Goal: Task Accomplishment & Management: Use online tool/utility

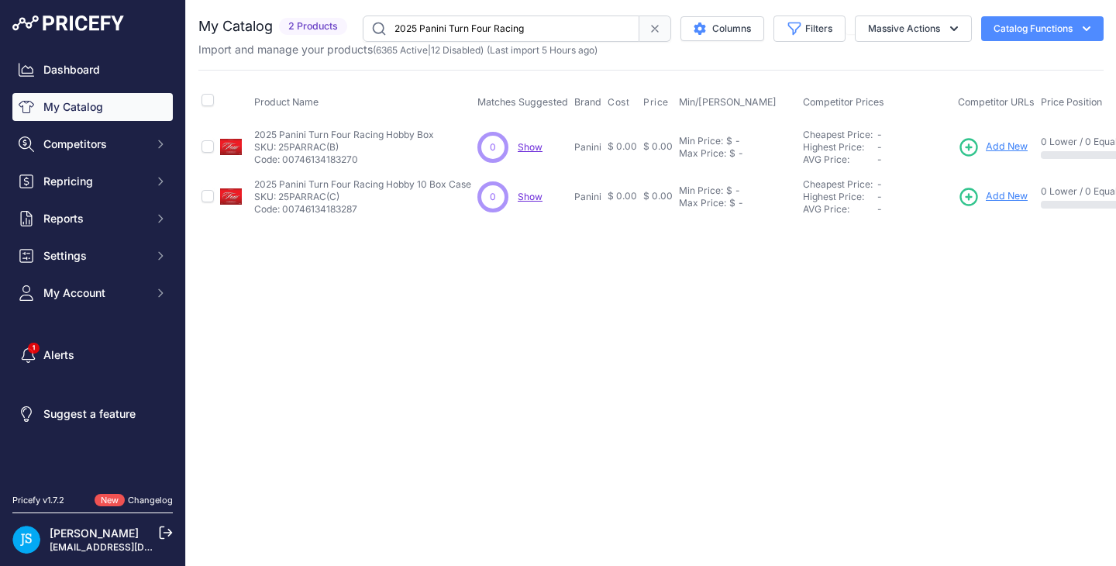
click at [461, 30] on input "2025 Panini Turn Four Racing" at bounding box center [501, 29] width 277 height 26
click at [462, 28] on input "2025 Panini Turn Four Racing" at bounding box center [501, 29] width 277 height 26
type input "mega evolution"
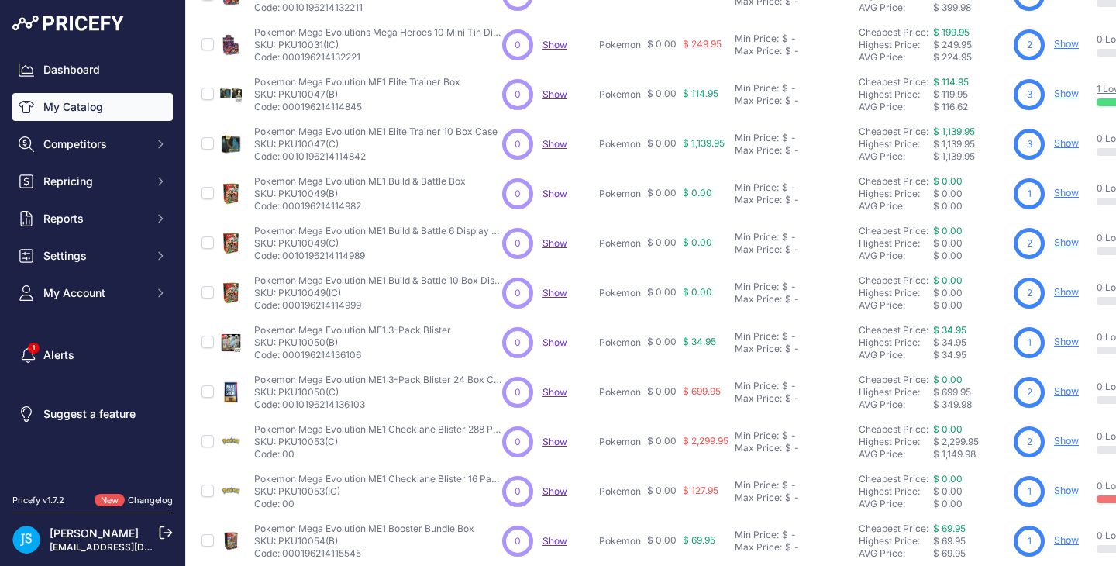
scroll to position [153, 0]
click at [1065, 190] on link "Show" at bounding box center [1066, 191] width 25 height 12
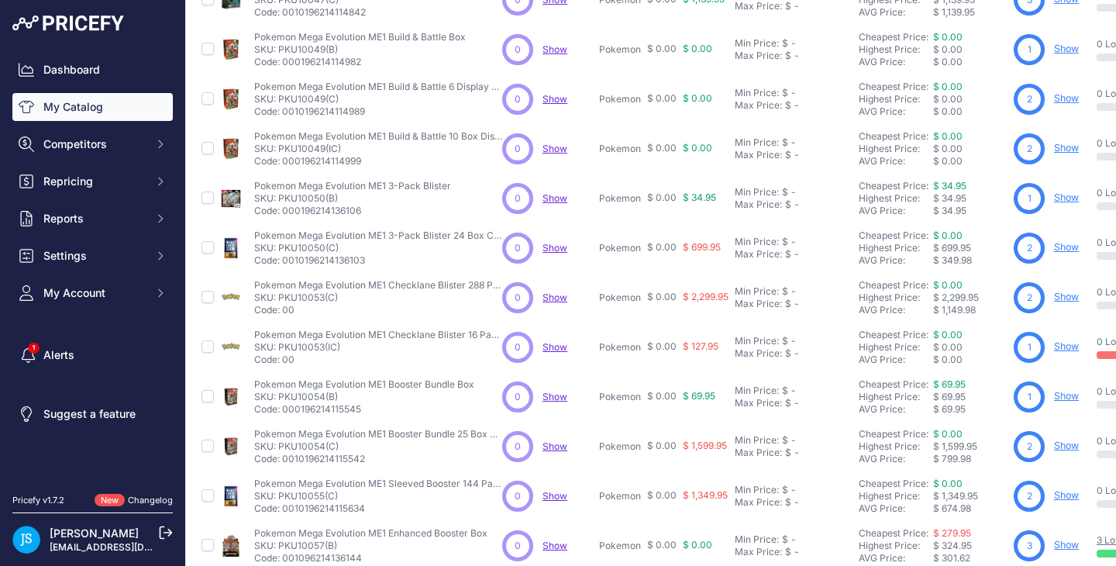
scroll to position [276, 0]
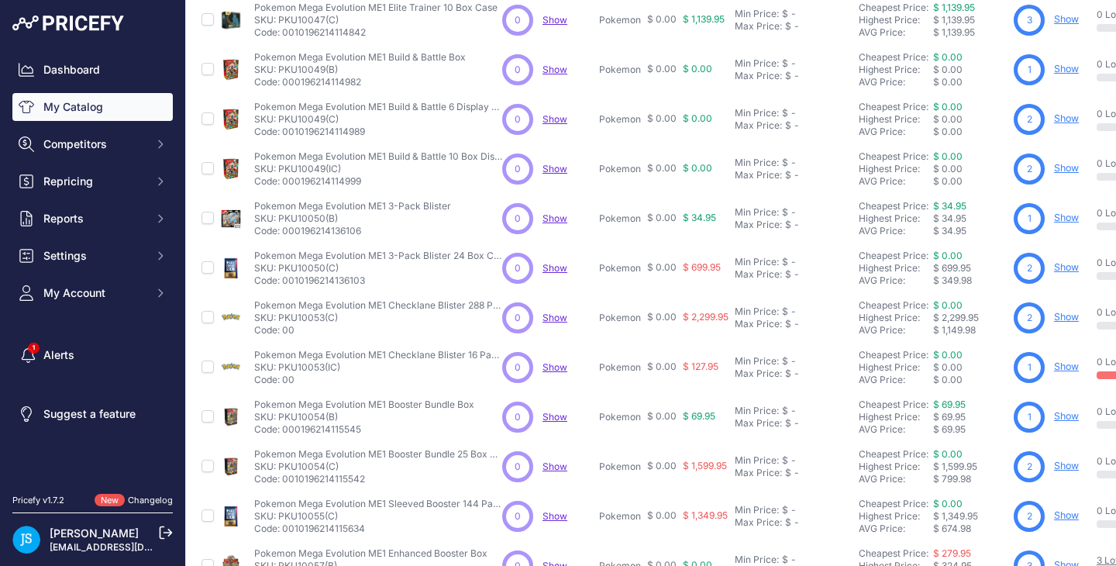
click at [1077, 219] on link "Show" at bounding box center [1066, 218] width 25 height 12
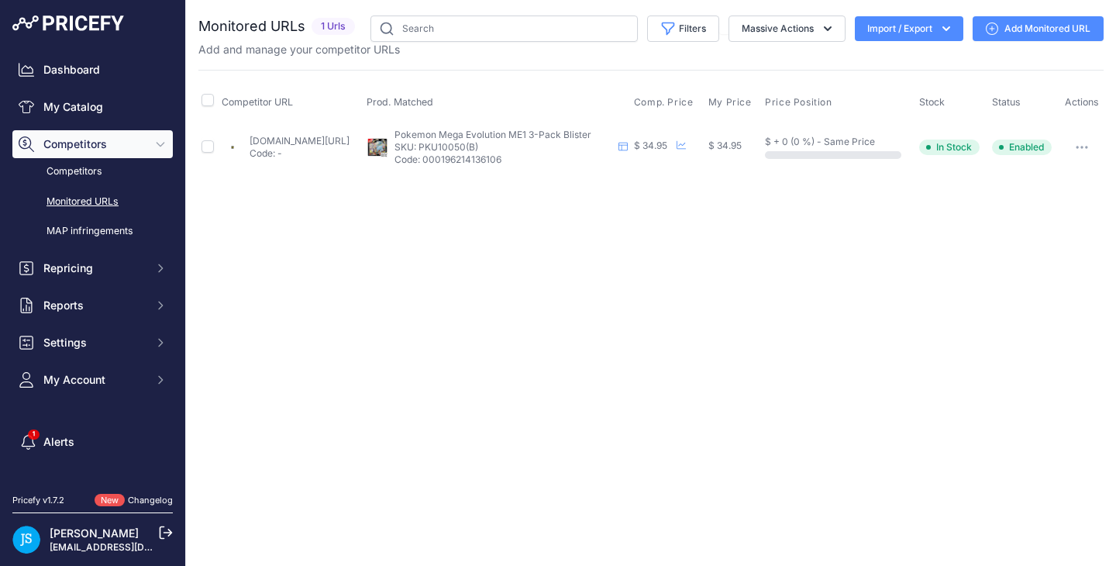
click at [1055, 37] on link "Add Monitored URL" at bounding box center [1038, 28] width 131 height 25
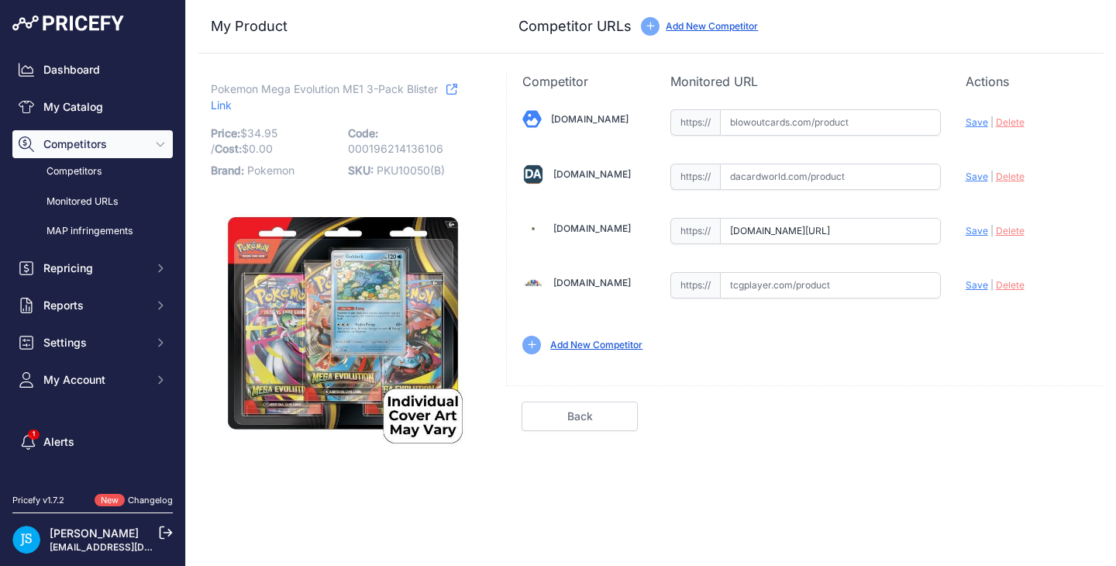
click at [795, 171] on input "text" at bounding box center [830, 177] width 221 height 26
paste input "[URL][DOMAIN_NAME]"
click at [975, 172] on span "Save" at bounding box center [977, 177] width 22 height 12
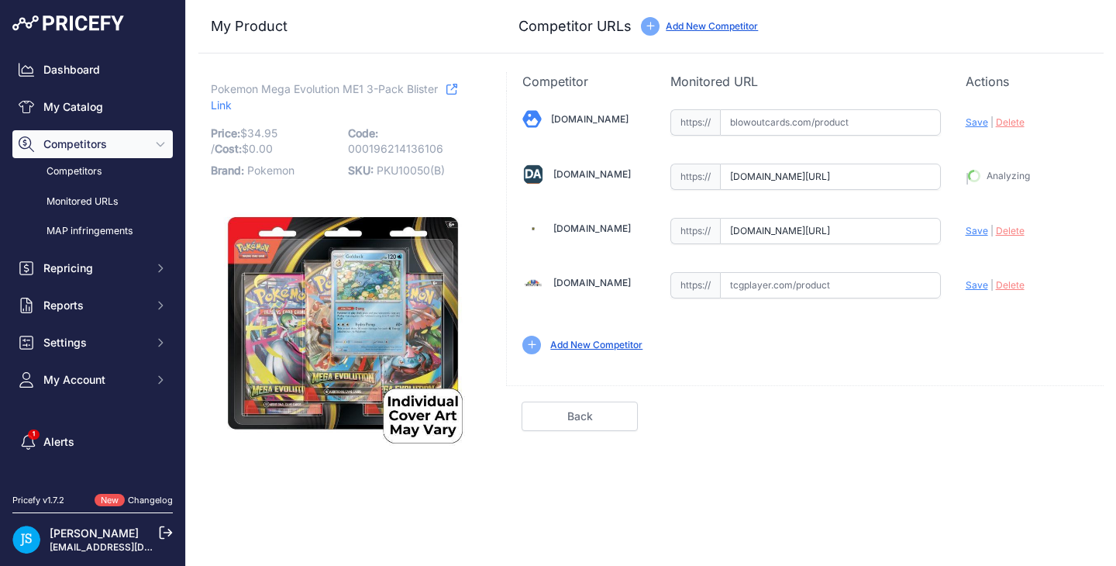
type input "https://www.dacardworld.com/gaming/pokemon-mega-evolution-3-pack-blister?prirul…"
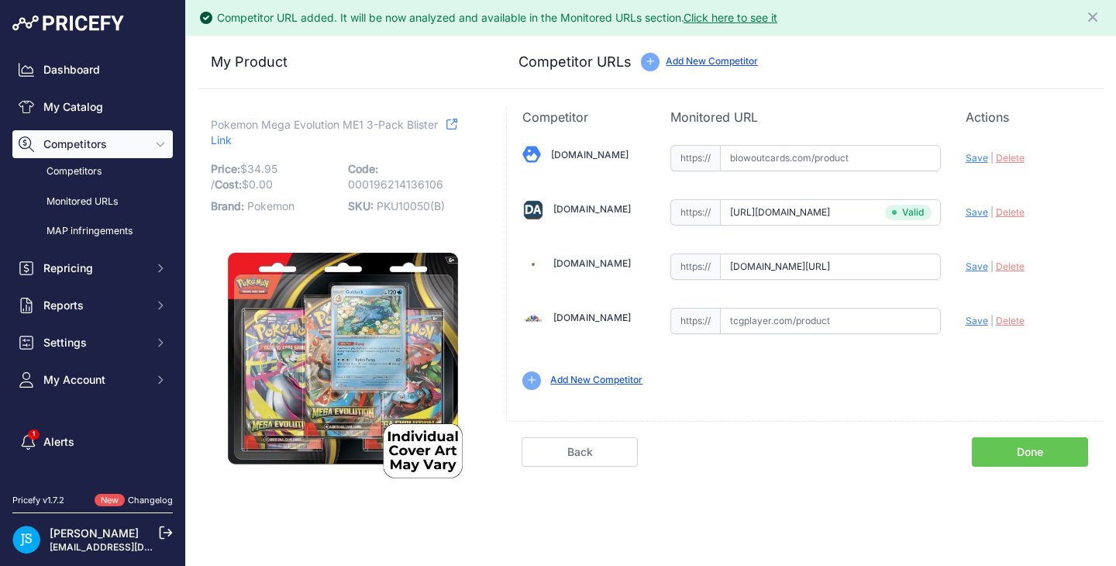
click at [985, 264] on span "Save" at bounding box center [977, 266] width 22 height 12
type input "https://www.steelcitycollectibles.com/i/pokemon-mega-evolution-me1-3-pack-blist…"
drag, startPoint x: 210, startPoint y: 122, endPoint x: 340, endPoint y: 120, distance: 129.5
click at [340, 120] on span "Pokemon Mega Evolution ME1 3-Pack Blister" at bounding box center [324, 124] width 227 height 19
copy span "Pokemon Mega Evolution"
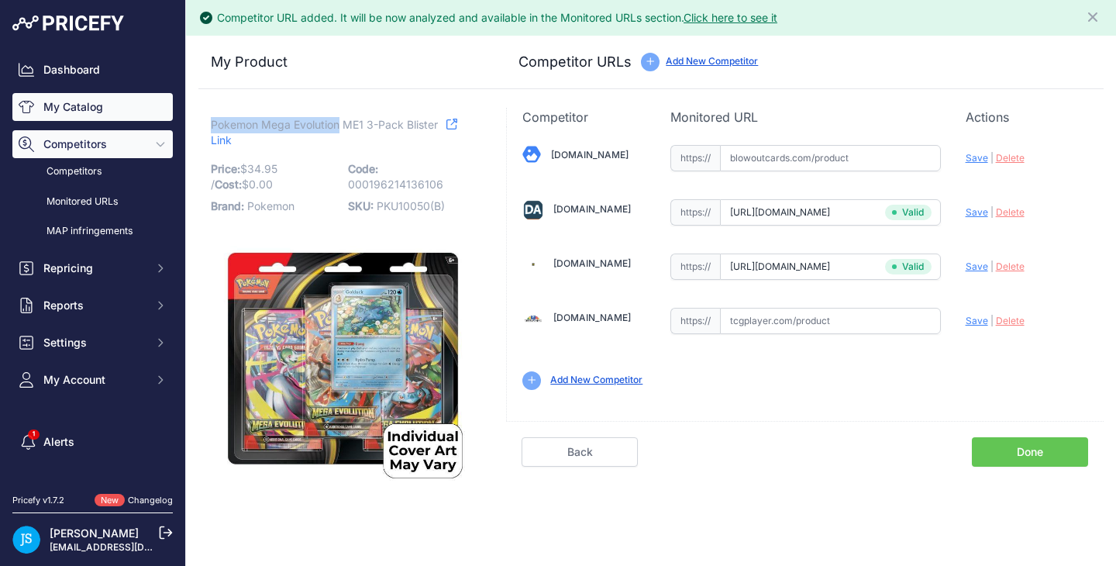
click at [117, 108] on link "My Catalog" at bounding box center [92, 107] width 160 height 28
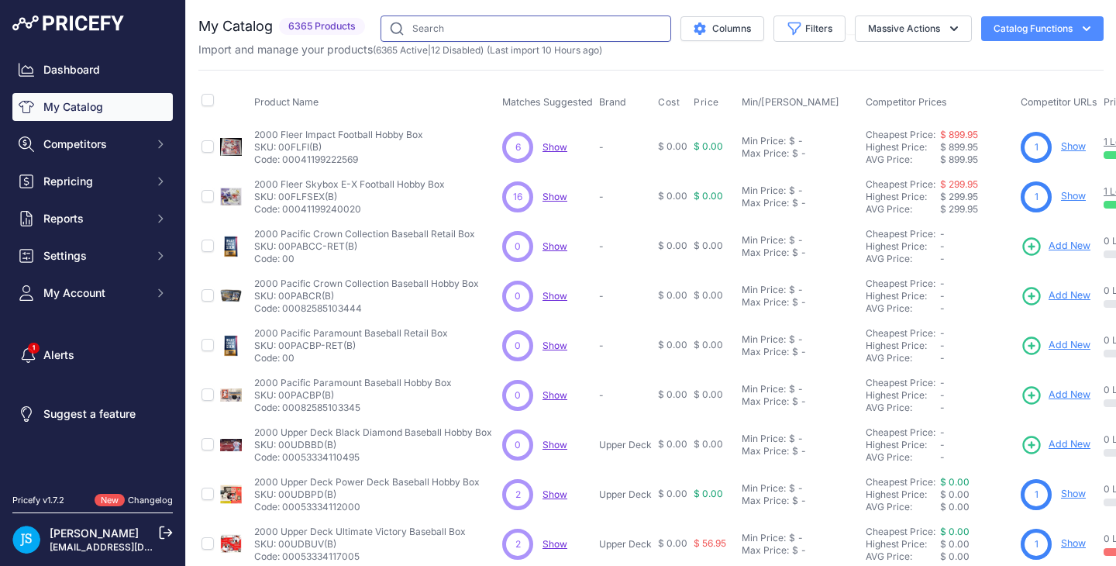
click at [517, 29] on input "text" at bounding box center [526, 29] width 291 height 26
paste input "Pokemon Mega Evolution"
type input "Pokemon Mega Evolution"
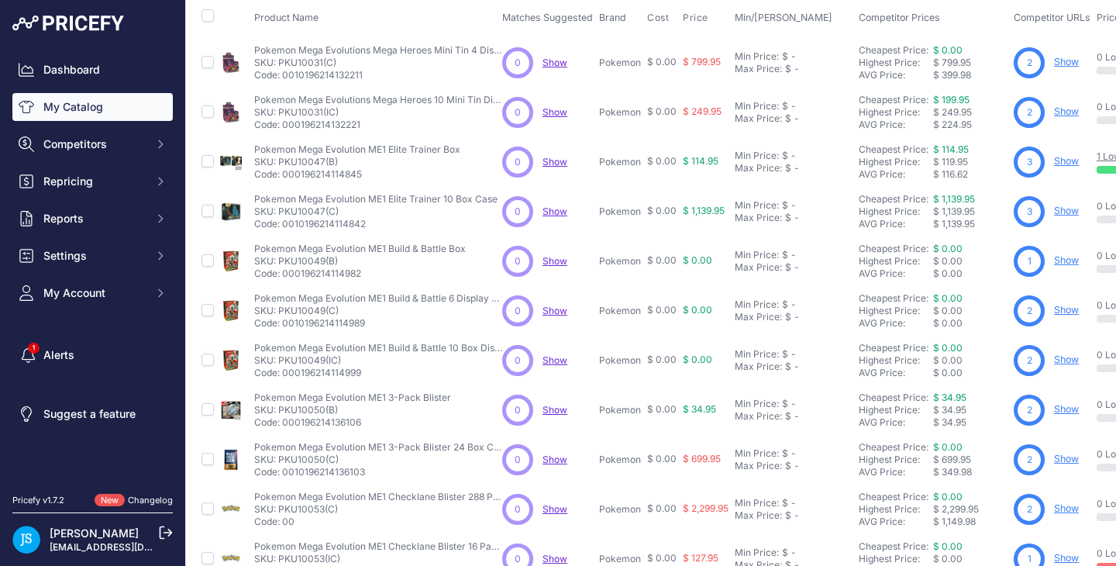
scroll to position [176, 0]
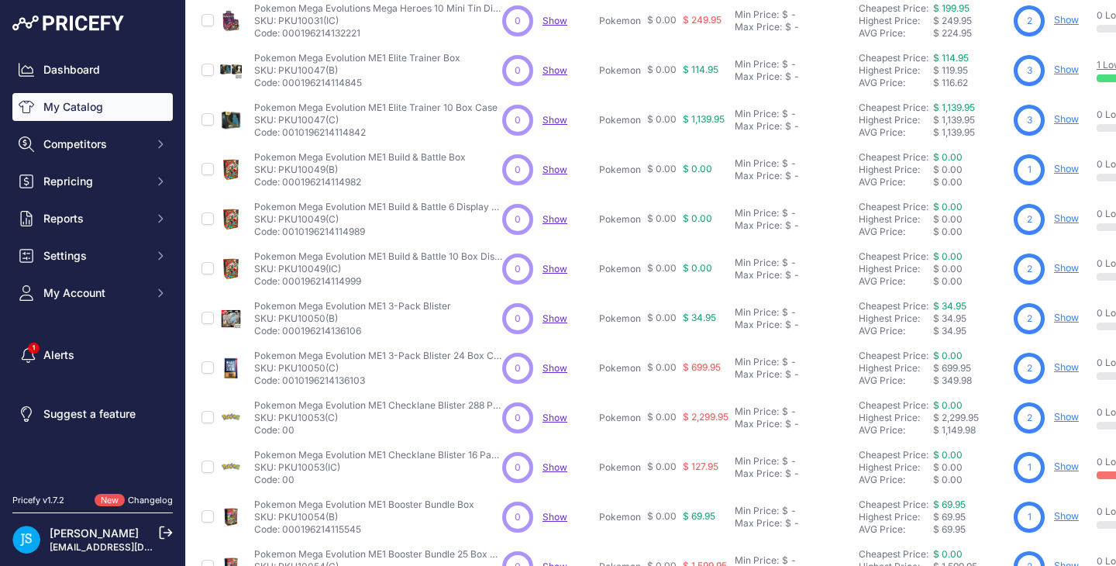
click at [1065, 367] on link "Show" at bounding box center [1066, 367] width 25 height 12
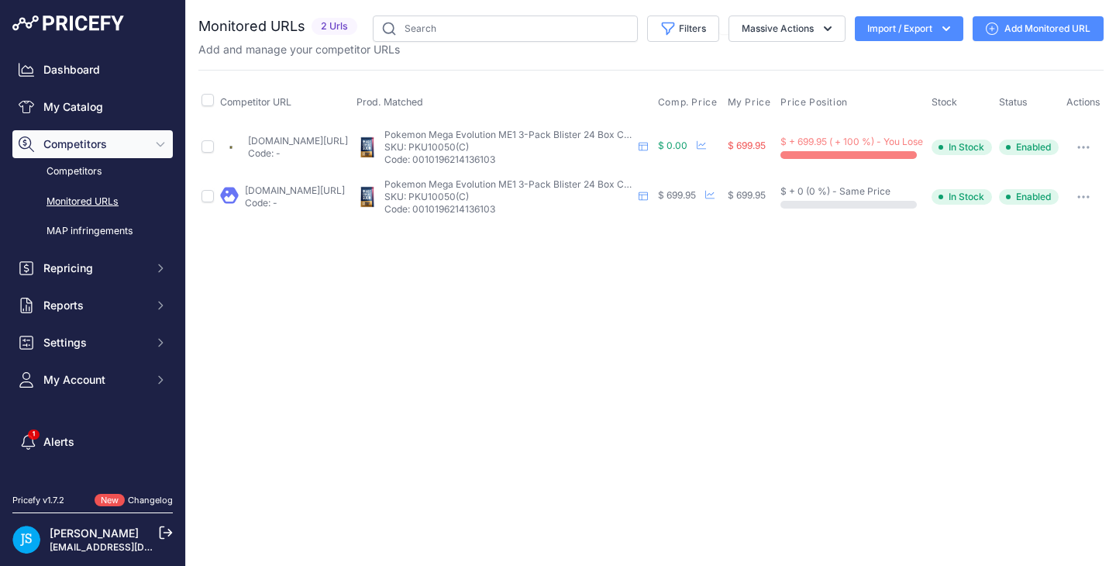
click at [1036, 28] on link "Add Monitored URL" at bounding box center [1038, 28] width 131 height 25
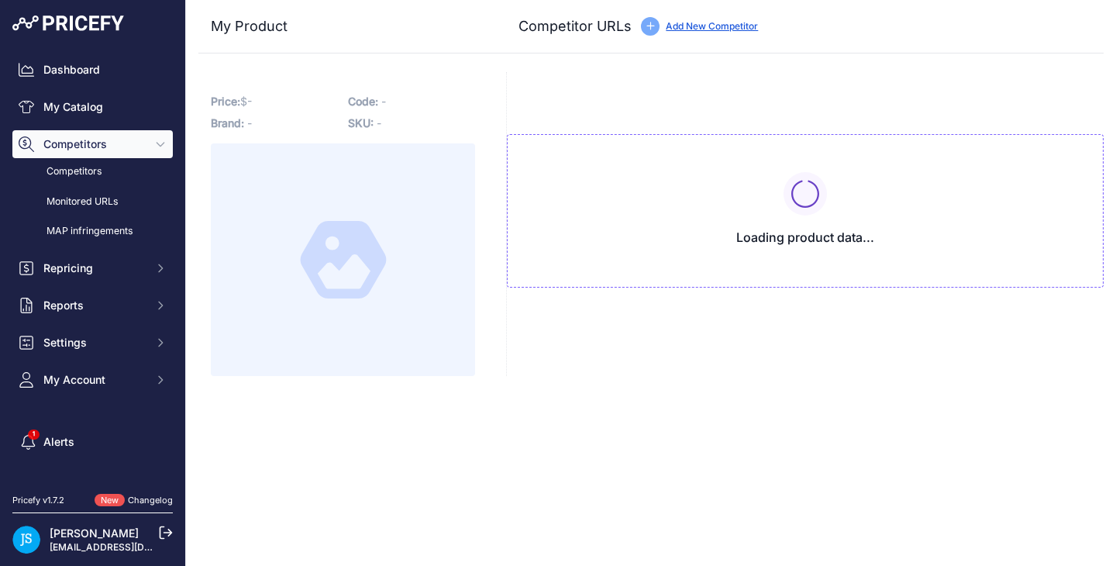
type input "[DOMAIN_NAME][URL]"
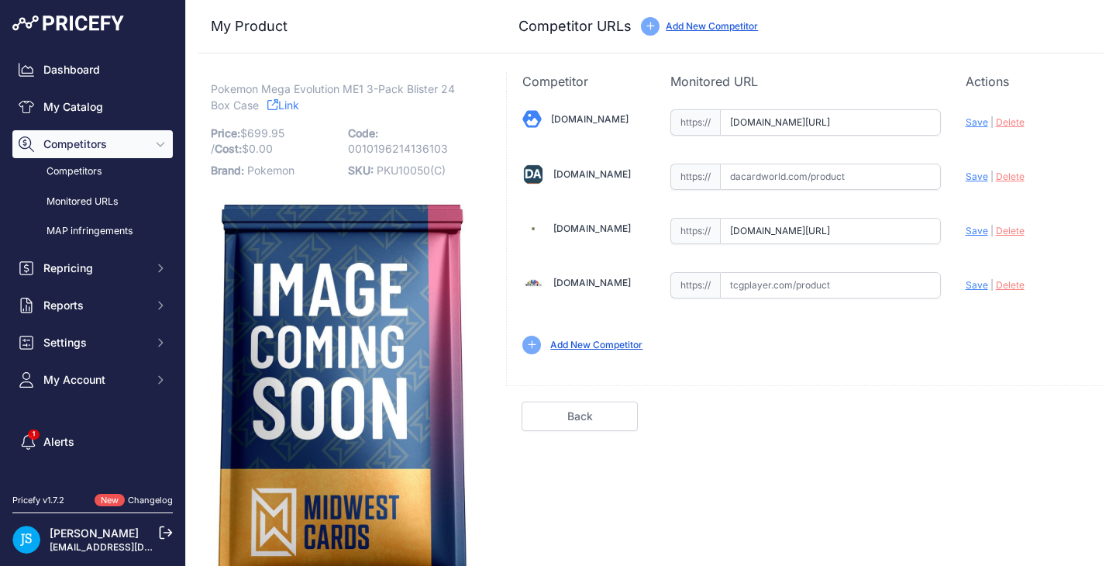
click at [830, 184] on input "text" at bounding box center [830, 177] width 221 height 26
paste input "https://www.dacardworld.com/gaming/pokemon-mega-evolution-3-pack-blister-case-2…"
click at [967, 179] on span "Save" at bounding box center [977, 177] width 22 height 12
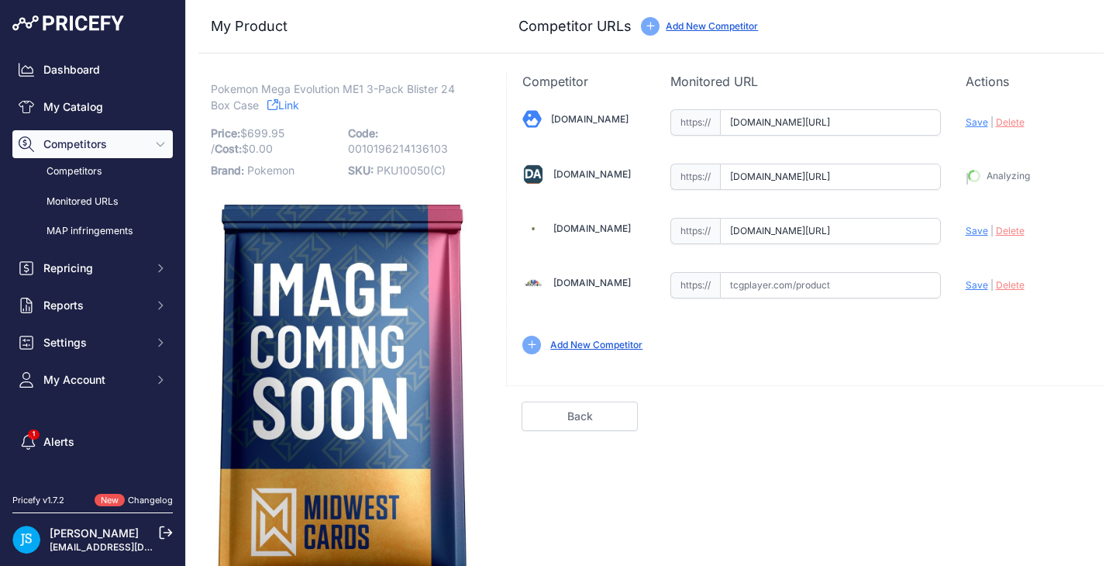
type input "https://www.dacardworld.com/gaming/pokemon-mega-evolution-3-pack-blister-case-2…"
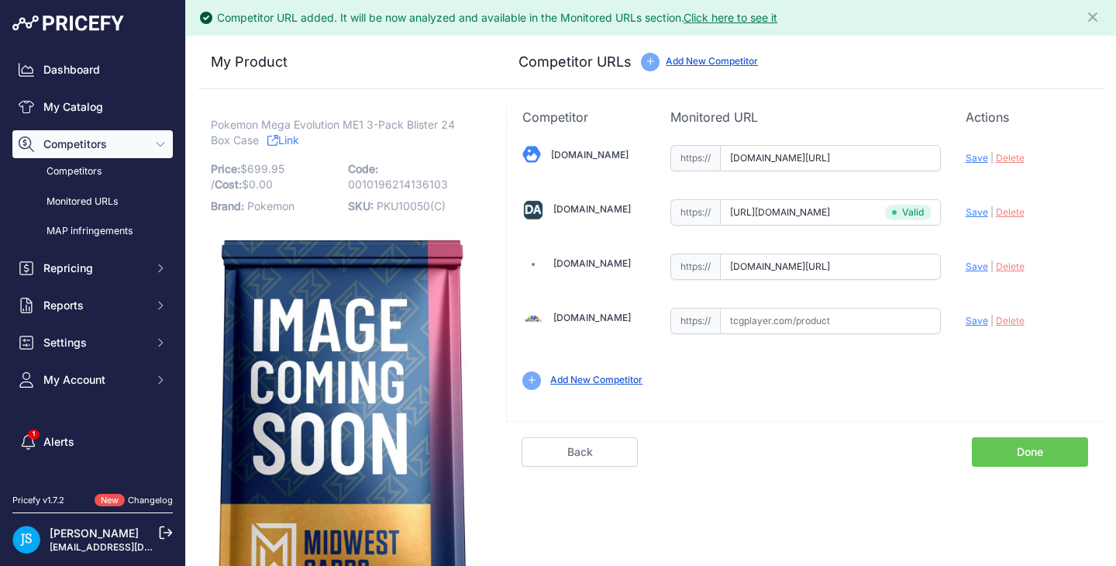
click at [966, 267] on span "Save" at bounding box center [977, 266] width 22 height 12
type input "https://www.steelcitycollectibles.com/i/pokemon-mega-evolution-me1-3-pack-blist…"
click at [966, 157] on span "Save" at bounding box center [977, 158] width 22 height 12
type input "https://www.blowoutcards.com/pokemon-mega-evolution-3-pack-blister-pack-24-pack…"
drag, startPoint x: 212, startPoint y: 124, endPoint x: 343, endPoint y: 123, distance: 131.8
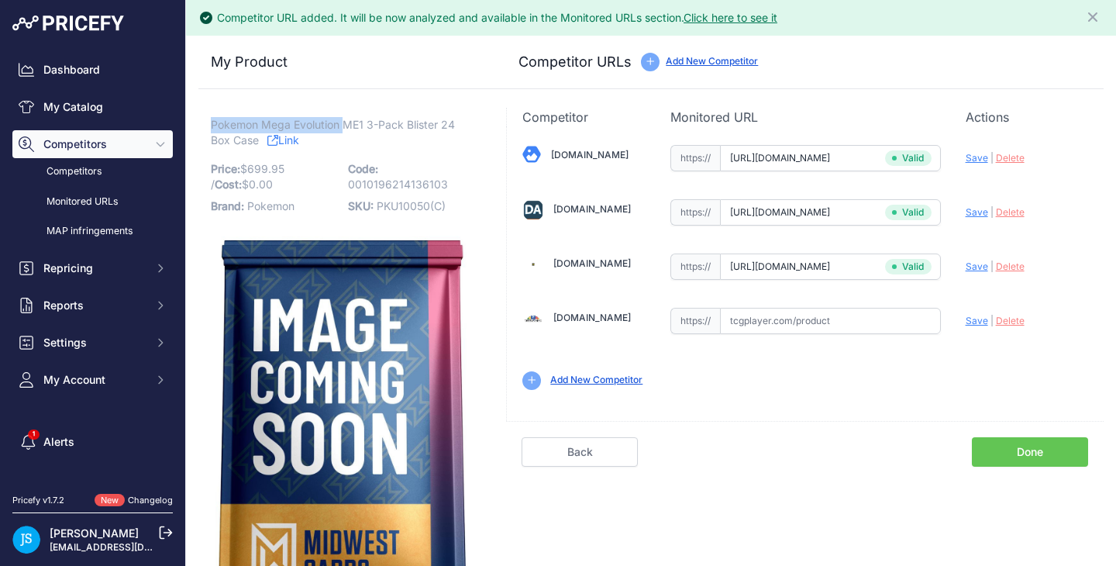
click at [343, 123] on span "Pokemon Mega Evolution ME1 3-Pack Blister 24 Box Case" at bounding box center [333, 133] width 244 height 36
copy span "Pokemon Mega Evolution"
click at [124, 104] on link "My Catalog" at bounding box center [92, 107] width 160 height 28
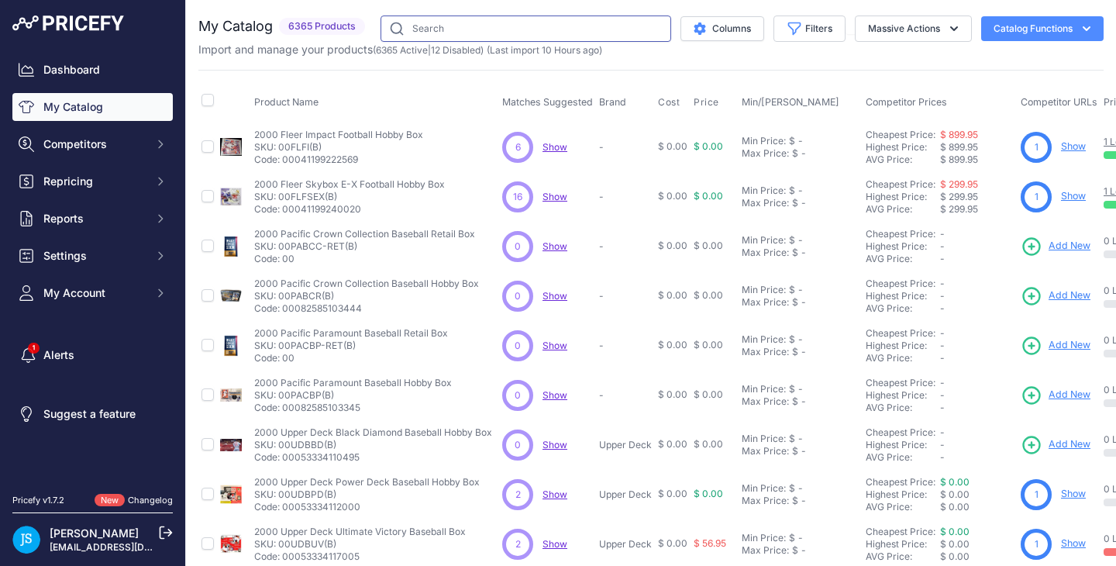
click at [528, 20] on input "text" at bounding box center [526, 29] width 291 height 26
paste input "Pokemon Mega Evolution"
type input "Pokemon Mega Evolution"
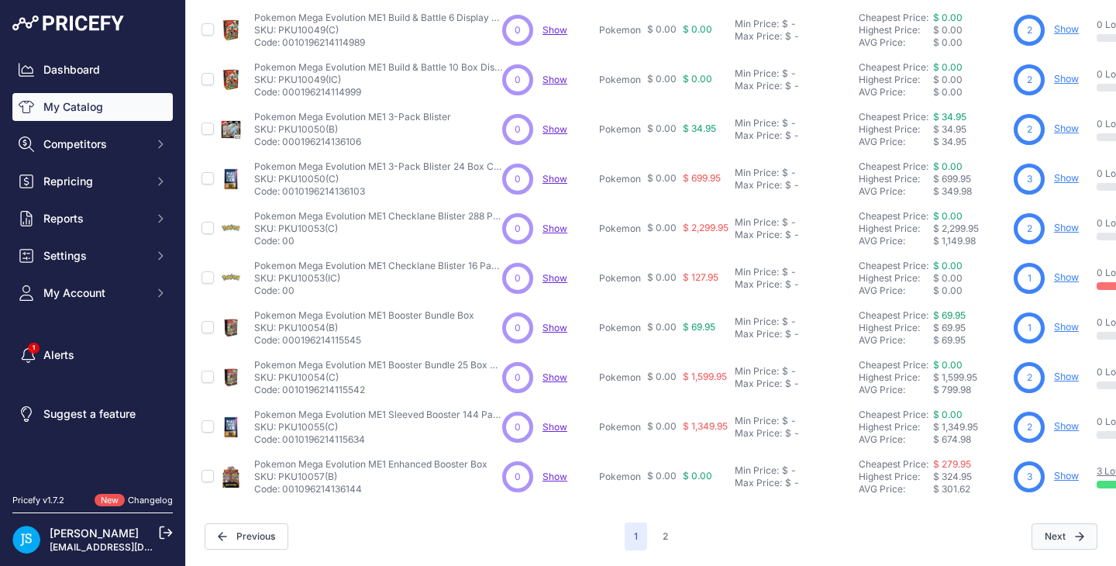
click at [1075, 532] on icon "button" at bounding box center [1079, 536] width 9 height 9
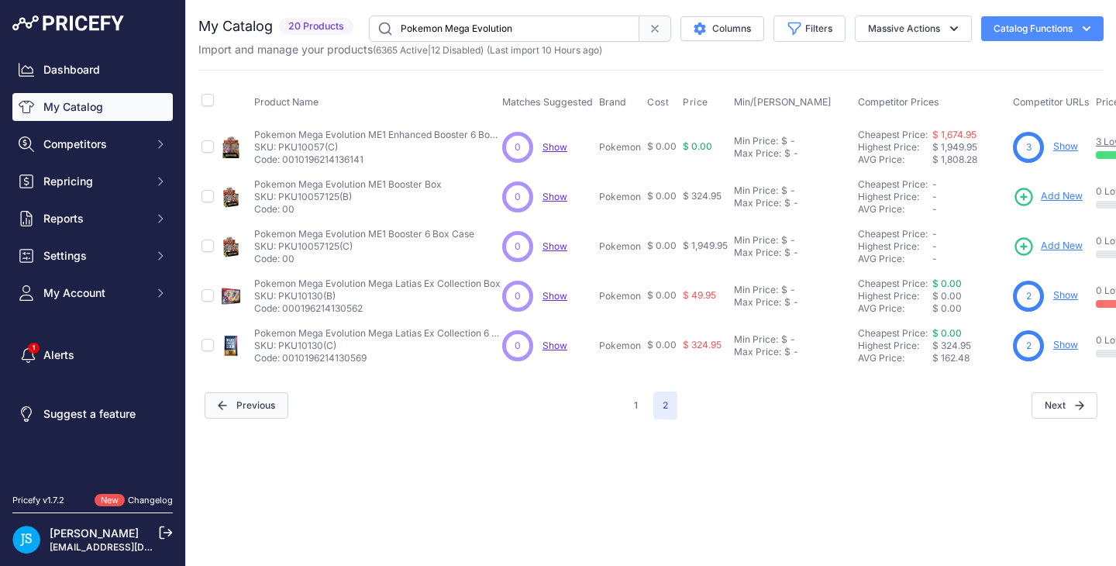
click at [273, 393] on button "Previous" at bounding box center [247, 405] width 84 height 26
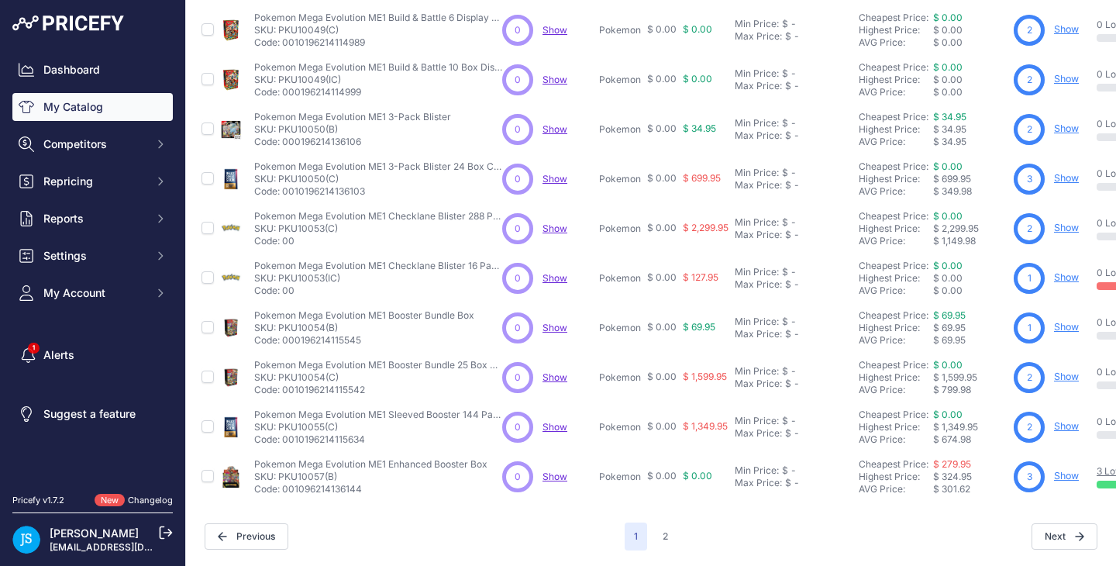
scroll to position [376, 0]
click at [1067, 420] on link "Show" at bounding box center [1066, 426] width 25 height 12
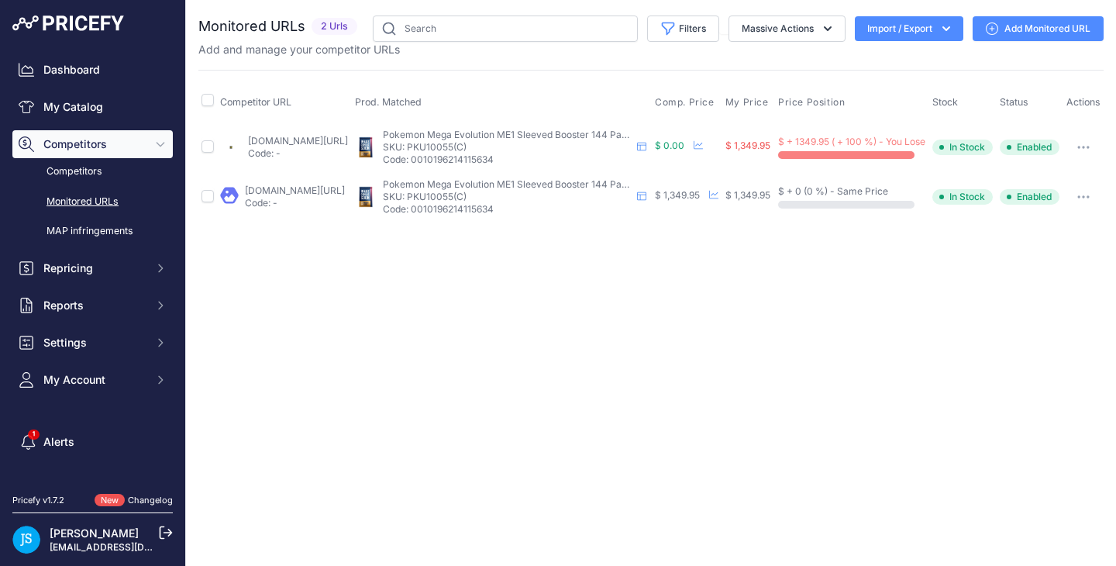
click at [1044, 24] on link "Add Monitored URL" at bounding box center [1038, 28] width 131 height 25
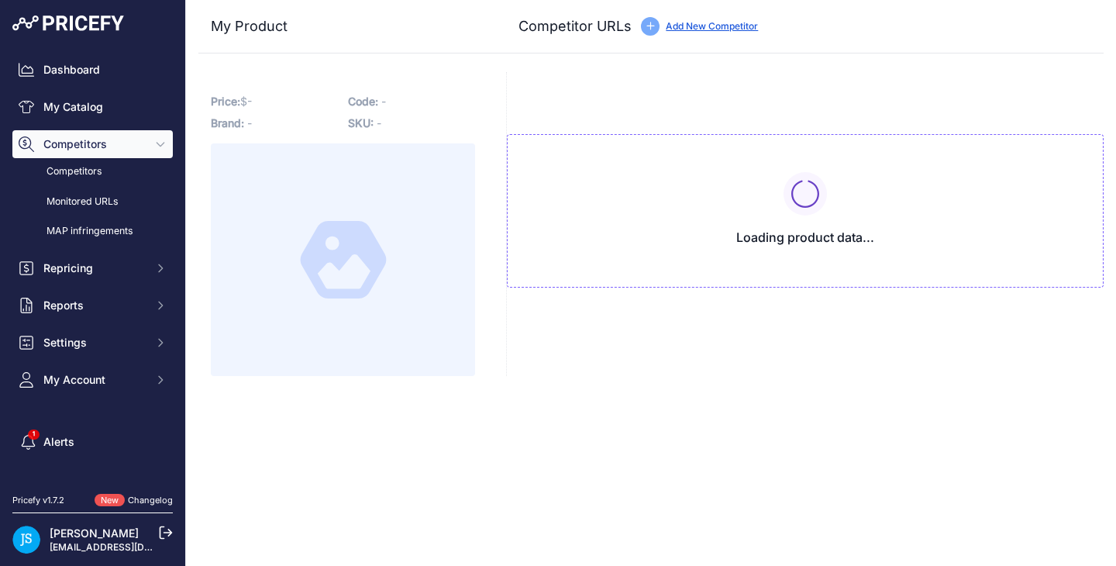
type input "www.blowoutcards.com/pokemon-mega-evolution-blister-pack-144-pack-case.html?pri…"
type input "www.steelcitycollectibles.com/i/pokemon-mega-evolution-me1-sleeved-booster-case…"
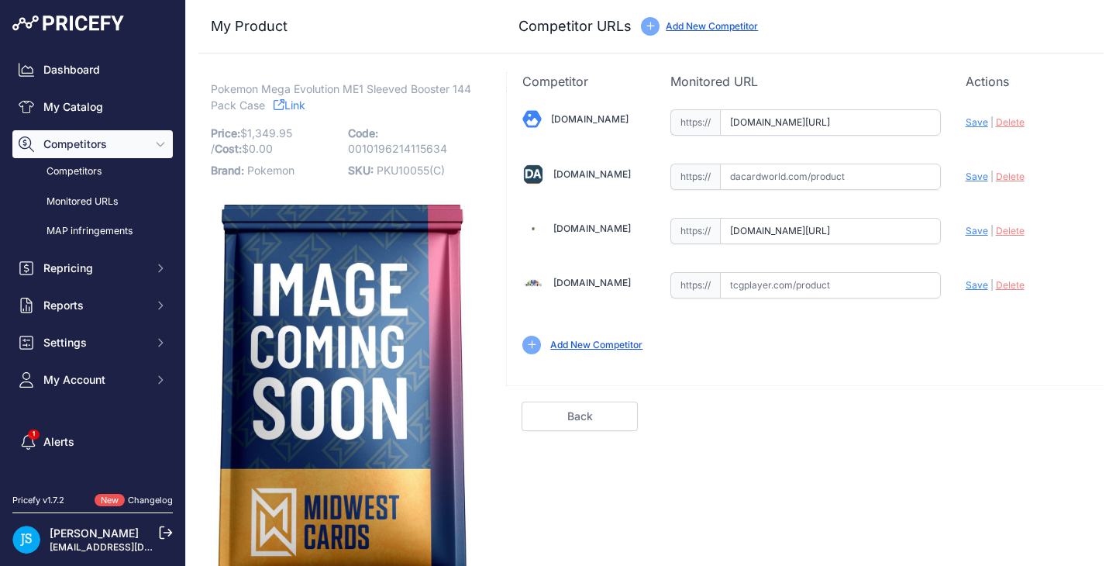
drag, startPoint x: 871, startPoint y: 181, endPoint x: 947, endPoint y: 183, distance: 75.2
click at [871, 181] on input "text" at bounding box center [830, 177] width 221 height 26
paste input "https://www.dacardworld.com/gaming/pokemon-mega-evolution-sleeved-booster-144-p…"
click at [966, 177] on span "Save" at bounding box center [977, 177] width 22 height 12
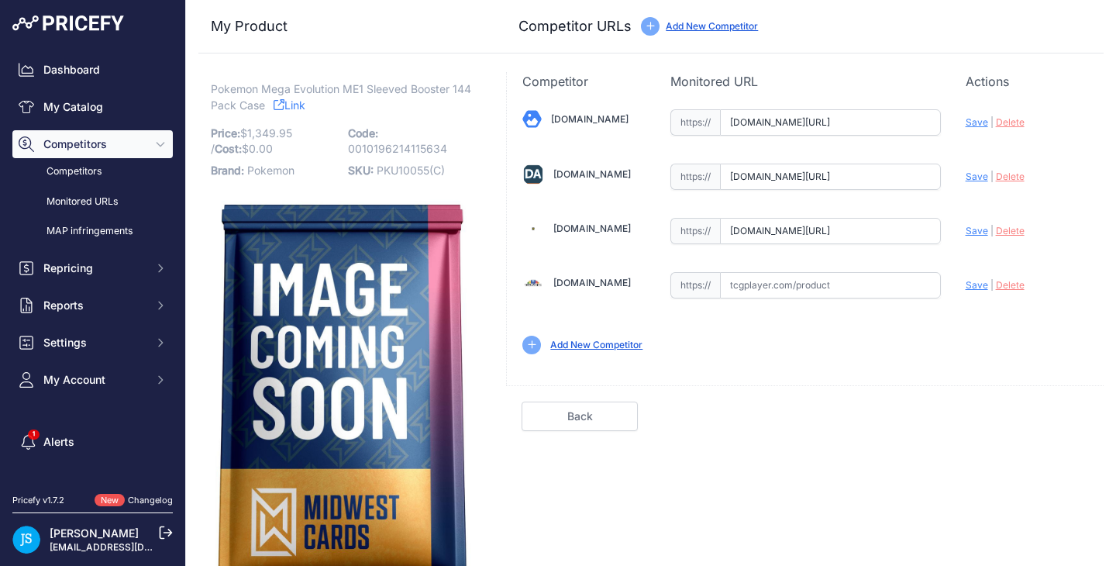
scroll to position [0, 0]
type input "https://www.dacardworld.com/gaming/pokemon-mega-evolution-sleeved-booster-144-p…"
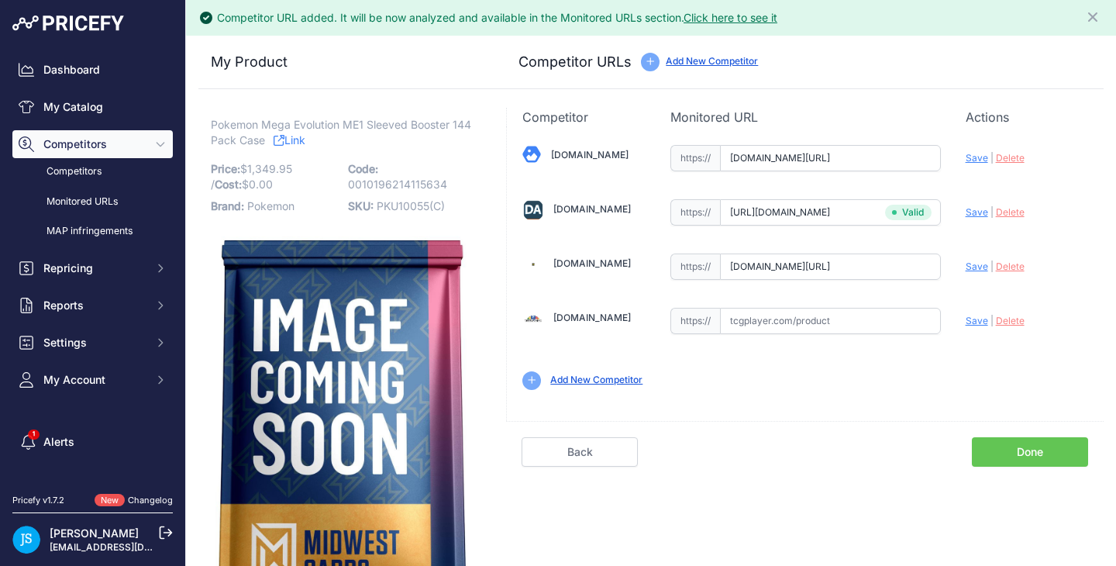
click at [966, 161] on span "Save" at bounding box center [977, 158] width 22 height 12
type input "https://www.blowoutcards.com/pokemon-mega-evolution-blister-pack-144-pack-case.…"
click at [966, 267] on span "Save" at bounding box center [977, 266] width 22 height 12
type input "https://www.steelcitycollectibles.com/i/pokemon-mega-evolution-me1-sleeved-boos…"
drag, startPoint x: 211, startPoint y: 124, endPoint x: 444, endPoint y: 122, distance: 233.4
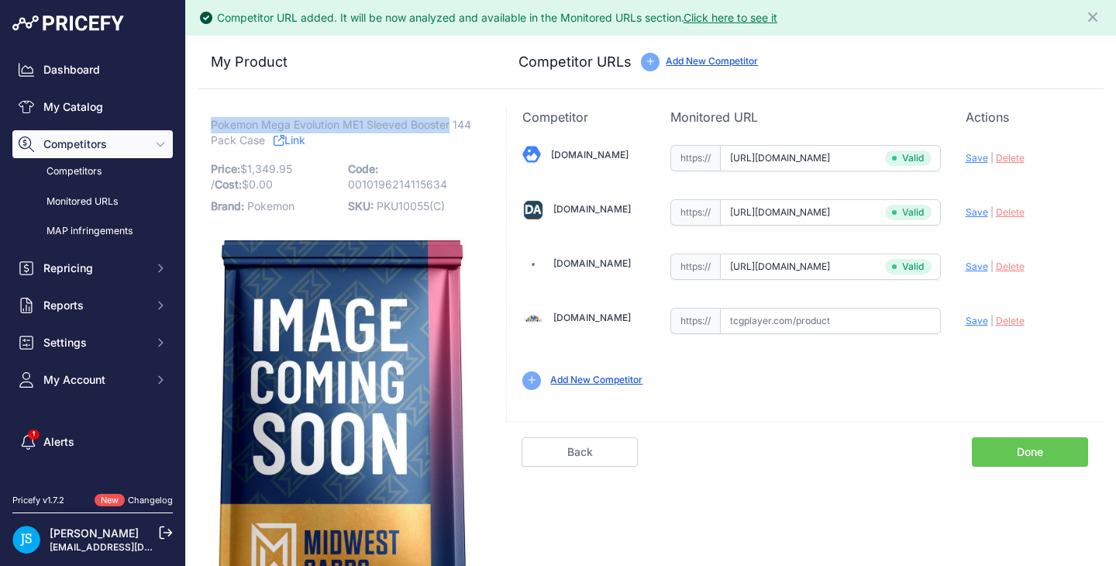
click at [454, 122] on p "Pokemon Mega Evolution ME1 Sleeved Booster 144 Pack Case Link" at bounding box center [343, 133] width 264 height 32
copy span "Pokemon Mega Evolution ME1 Sleeved Booster"
click at [129, 112] on link "My Catalog" at bounding box center [92, 107] width 160 height 28
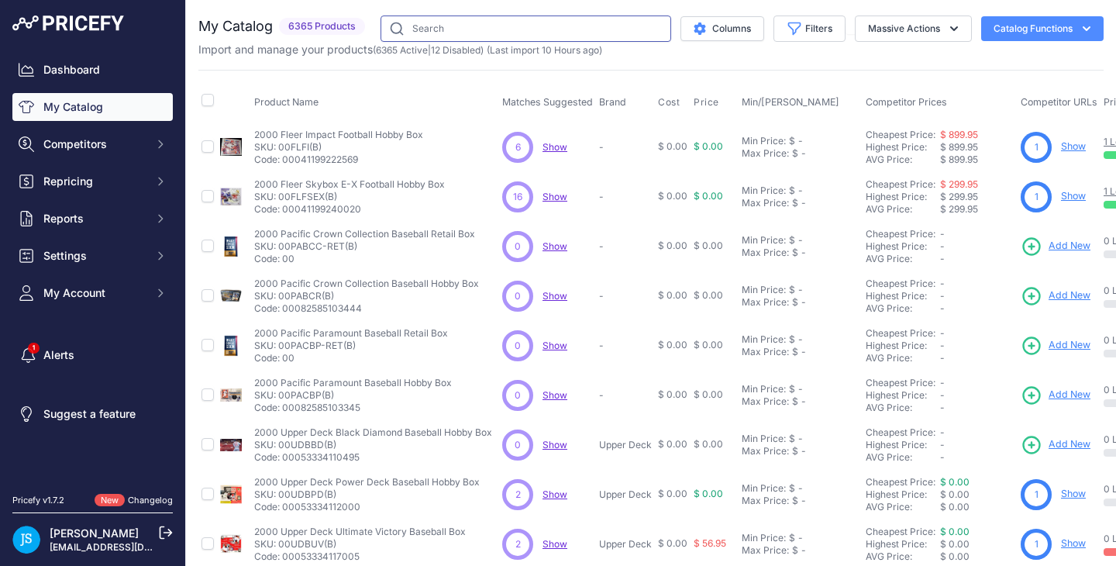
click at [478, 30] on input "text" at bounding box center [526, 29] width 291 height 26
paste input "Pokemon Mega Evolution ME1 Sleeved Booster"
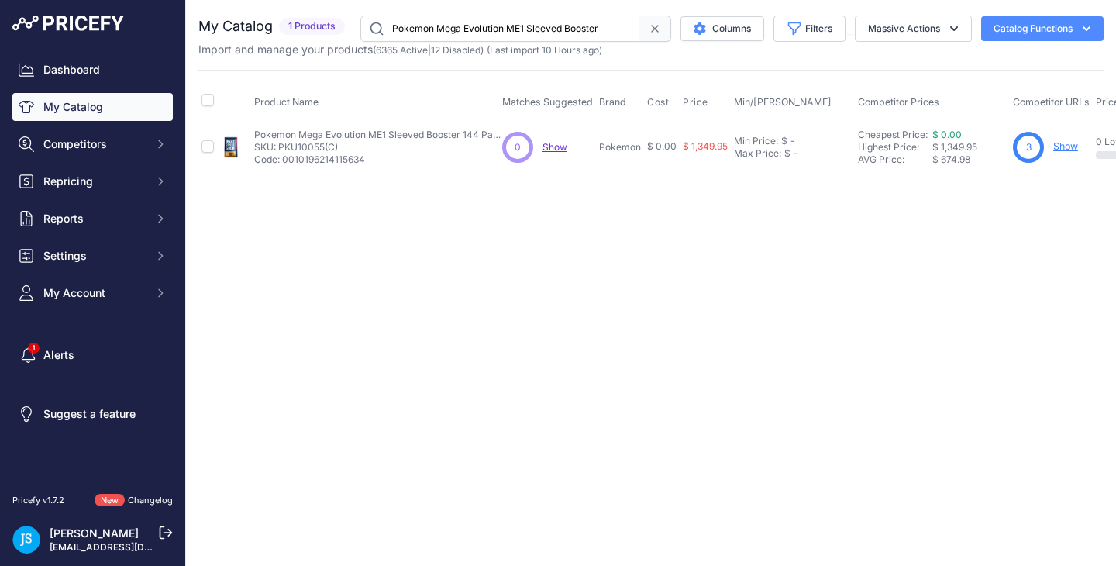
drag, startPoint x: 509, startPoint y: 25, endPoint x: 601, endPoint y: 33, distance: 91.8
click at [607, 35] on input "Pokemon Mega Evolution ME1 Sleeved Booster" at bounding box center [499, 29] width 279 height 26
type input "Pokemon Mega Evolution"
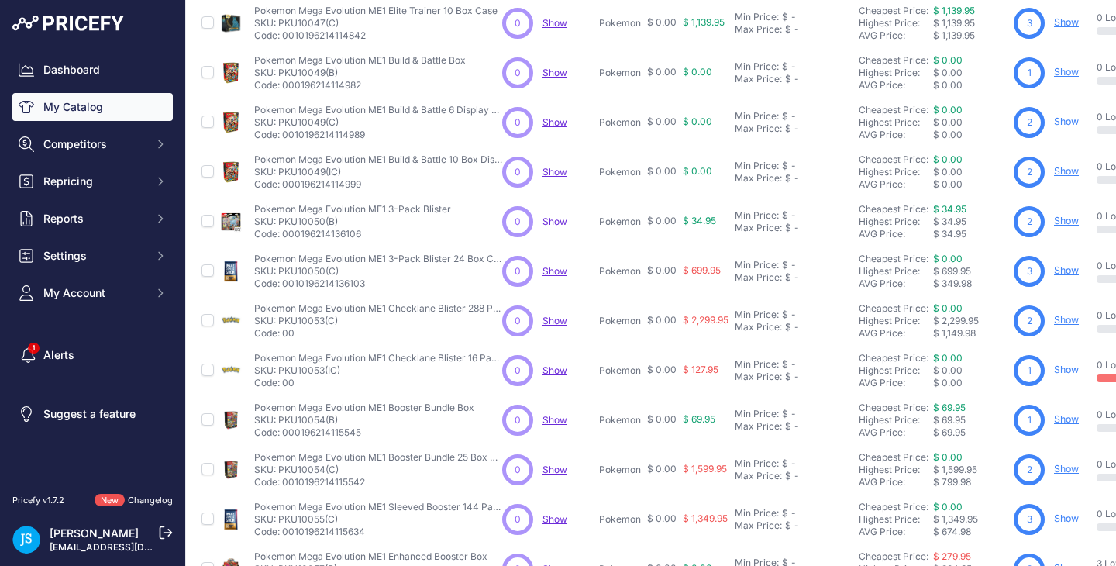
scroll to position [281, 0]
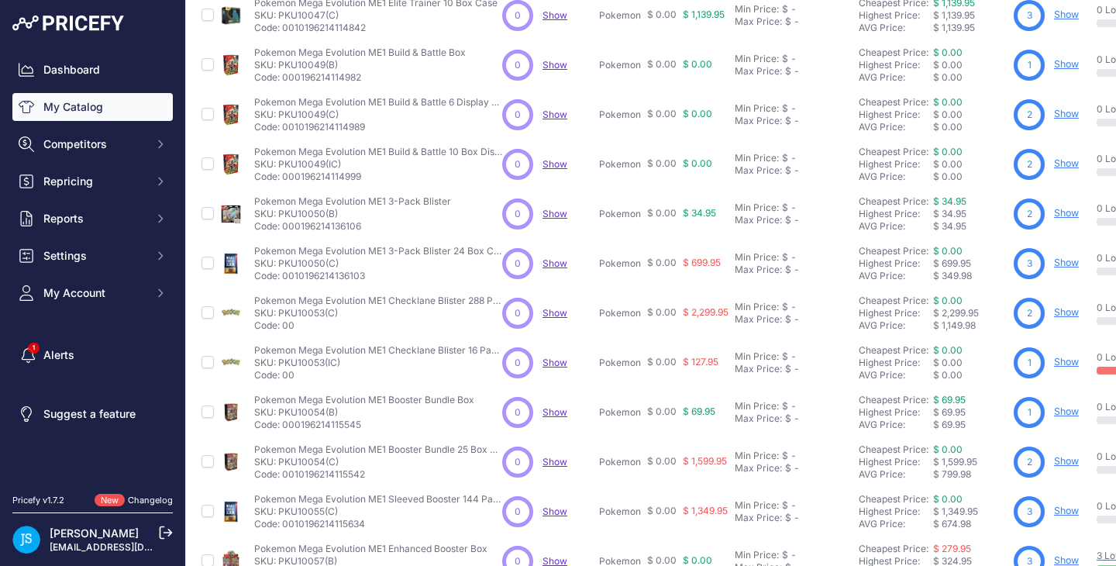
click at [1075, 409] on link "Show" at bounding box center [1066, 411] width 25 height 12
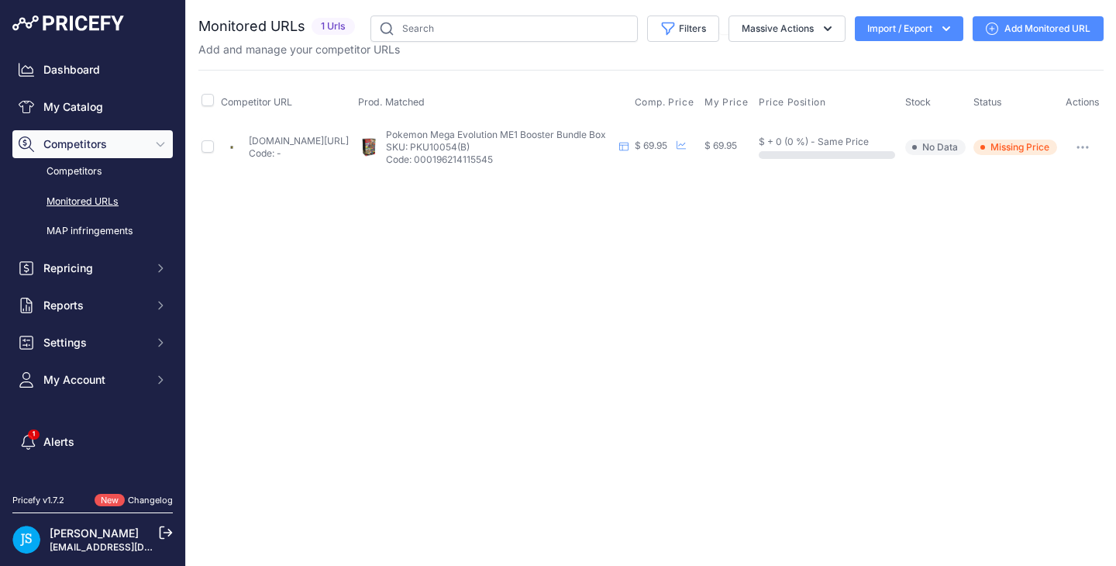
click at [1023, 14] on div "You are not connected to the internet. Monitored URLs" at bounding box center [650, 94] width 905 height 188
click at [1021, 19] on link "Add Monitored URL" at bounding box center [1038, 28] width 131 height 25
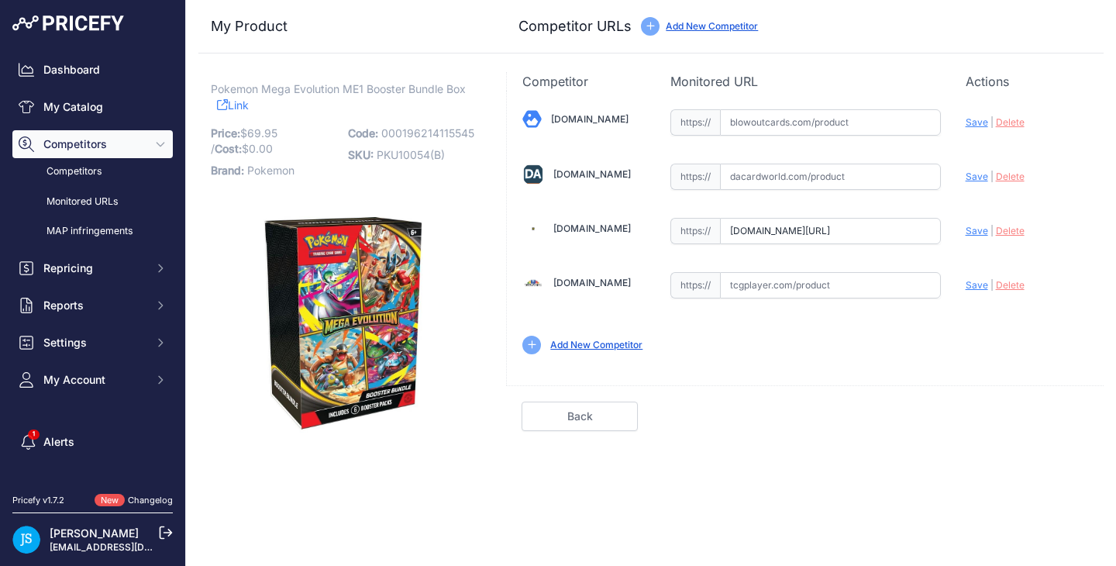
click at [782, 182] on input "text" at bounding box center [830, 177] width 221 height 26
paste input "[URL][DOMAIN_NAME]"
click at [977, 174] on span "Save" at bounding box center [977, 177] width 22 height 12
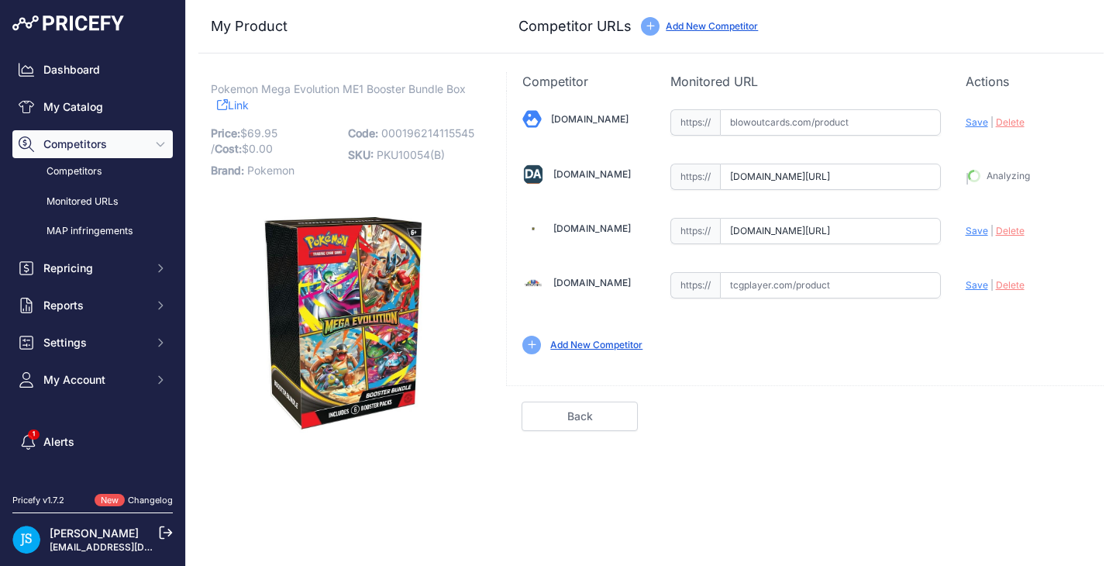
type input "https://www.dacardworld.com/gaming/pokemon-mega-evolution-bundle?prirule_jdsnik…"
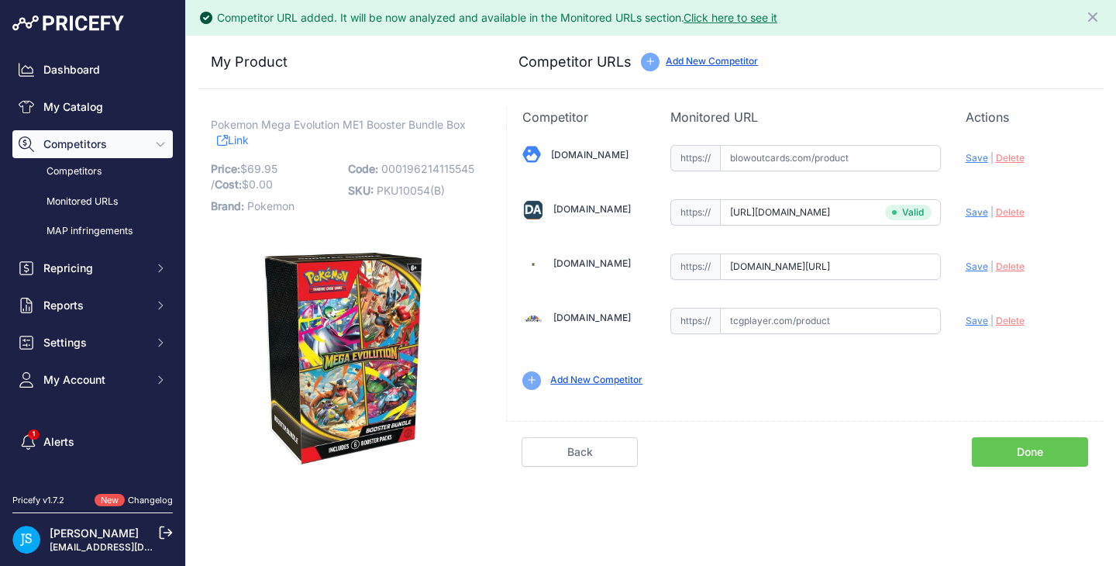
click at [969, 267] on span "Save" at bounding box center [977, 266] width 22 height 12
type input "https://www.steelcitycollectibles.com/i/pokemon-mega-evolution-me1-booster-bund…"
drag, startPoint x: 211, startPoint y: 123, endPoint x: 443, endPoint y: 122, distance: 232.6
click at [443, 122] on span "Pokemon Mega Evolution ME1 Booster Bundle Box" at bounding box center [338, 124] width 255 height 19
copy span "Pokemon Mega Evolution ME1 Booster Bundle"
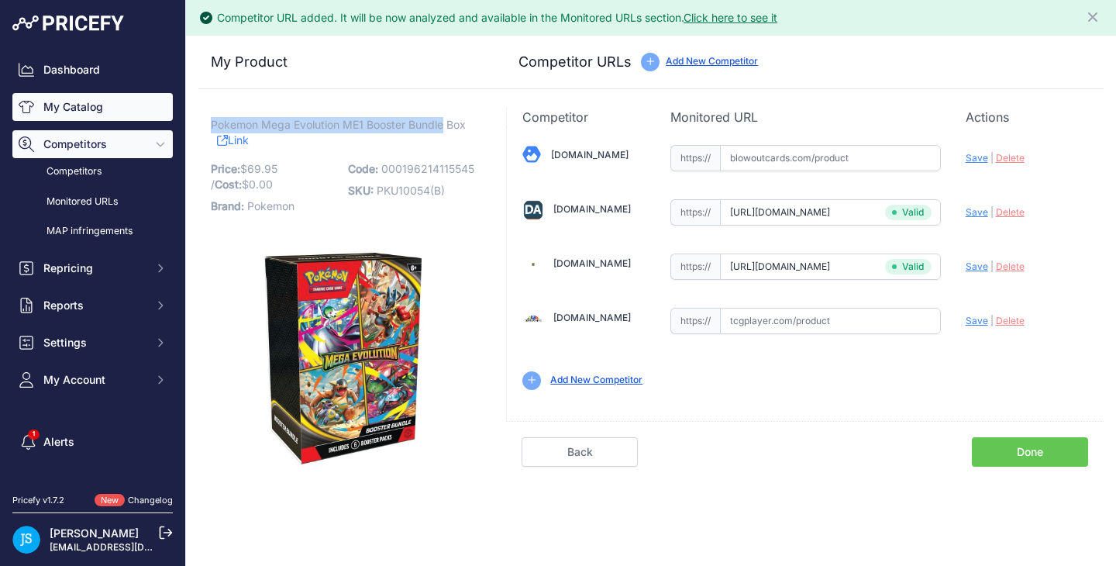
click at [112, 103] on link "My Catalog" at bounding box center [92, 107] width 160 height 28
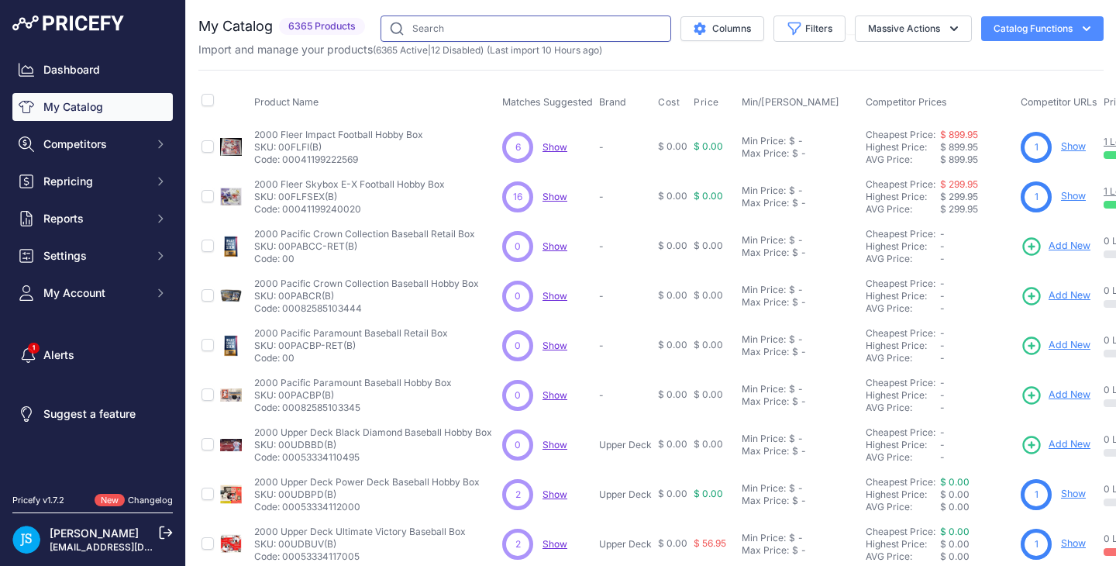
click at [541, 36] on input "text" at bounding box center [526, 29] width 291 height 26
paste input "Pokemon Mega Evolution ME1 Booster Bundle"
type input "Pokemon Mega Evolution ME1 Booster Bundle"
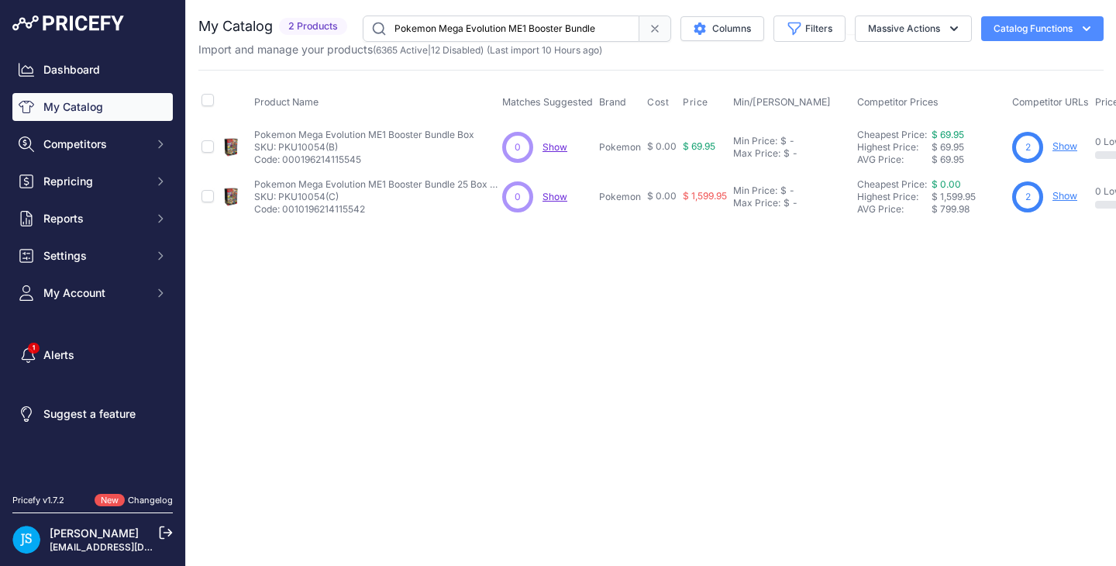
click at [1064, 197] on link "Show" at bounding box center [1065, 196] width 25 height 12
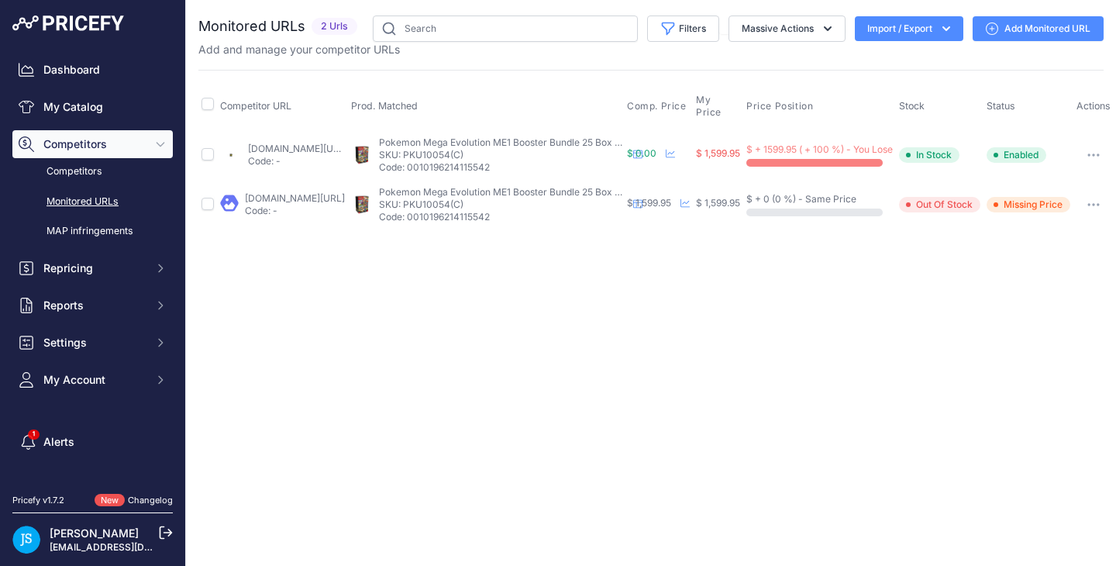
click at [1061, 27] on link "Add Monitored URL" at bounding box center [1038, 28] width 131 height 25
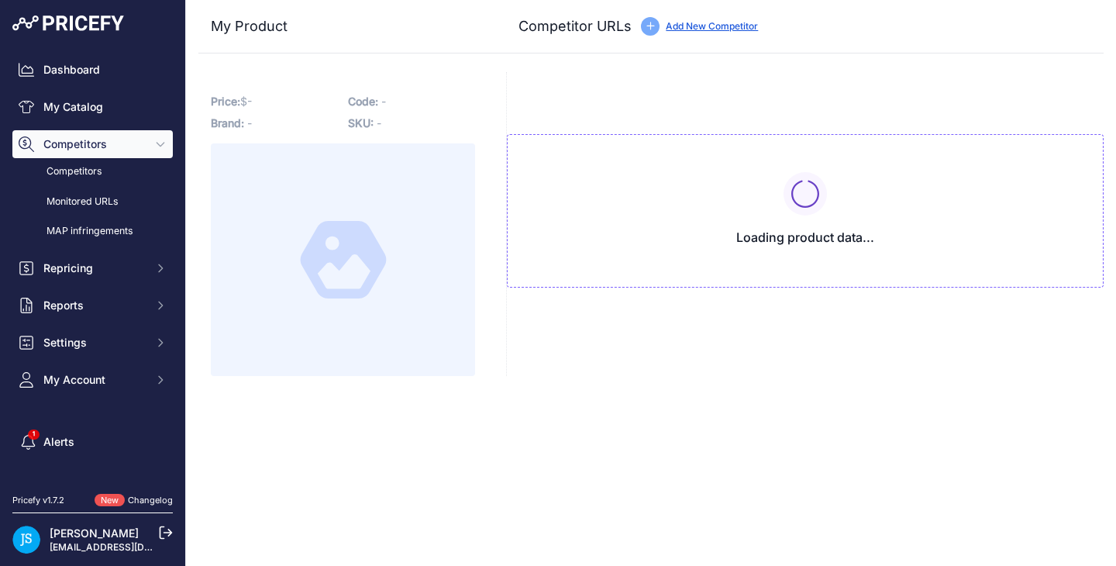
type input "[DOMAIN_NAME][URL]"
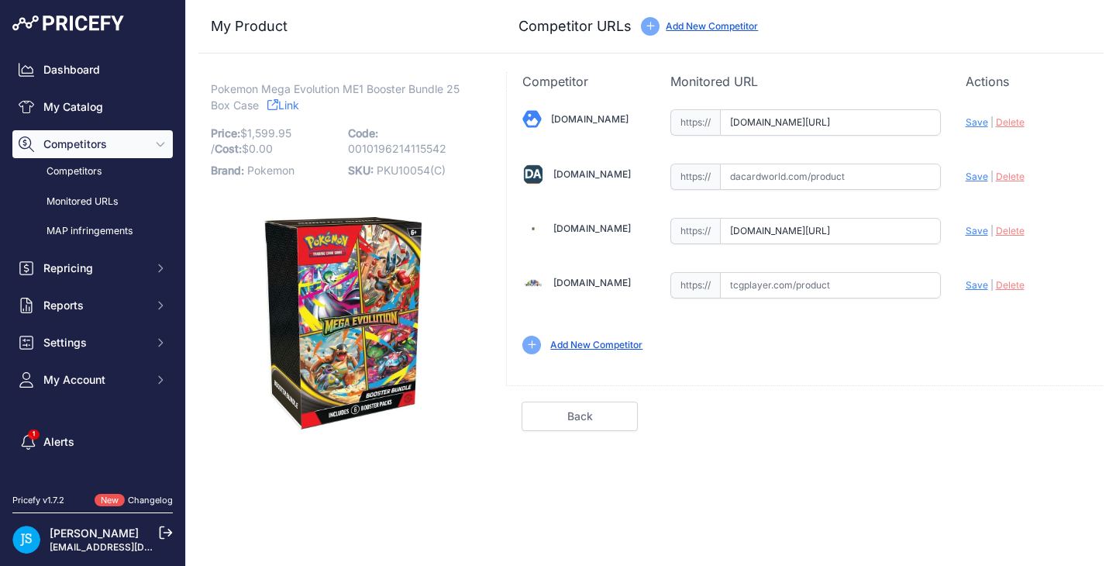
click at [823, 173] on input "text" at bounding box center [830, 177] width 221 height 26
paste input "https://www.dacardworld.com/gaming/pokemon-mega-evolution-bundle-case-25ct"
click at [982, 175] on span "Save" at bounding box center [977, 177] width 22 height 12
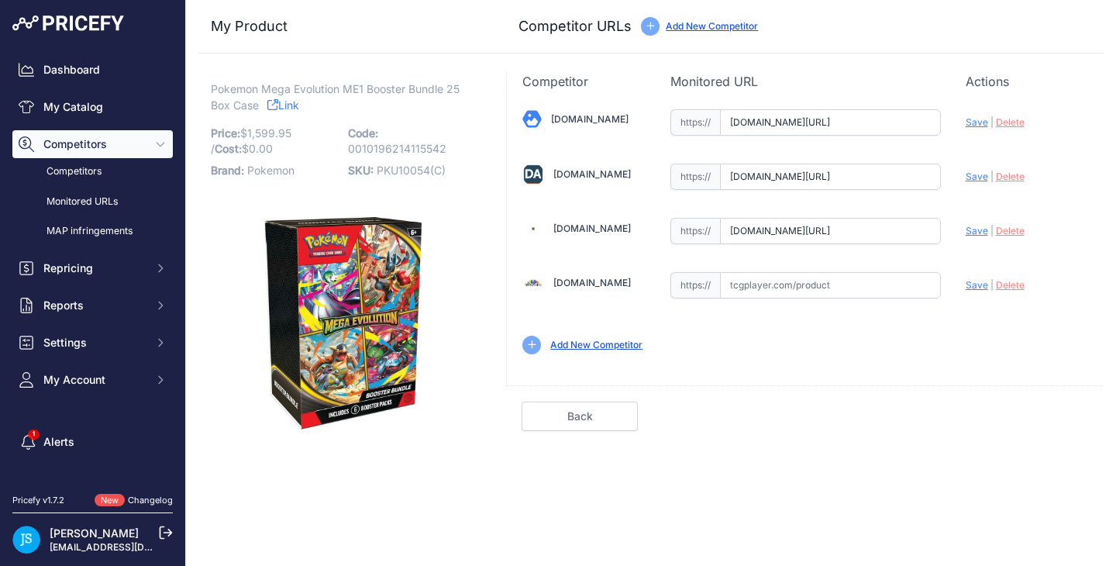
type input "https://www.dacardworld.com/gaming/pokemon-mega-evolution-bundle-case-25ct?prir…"
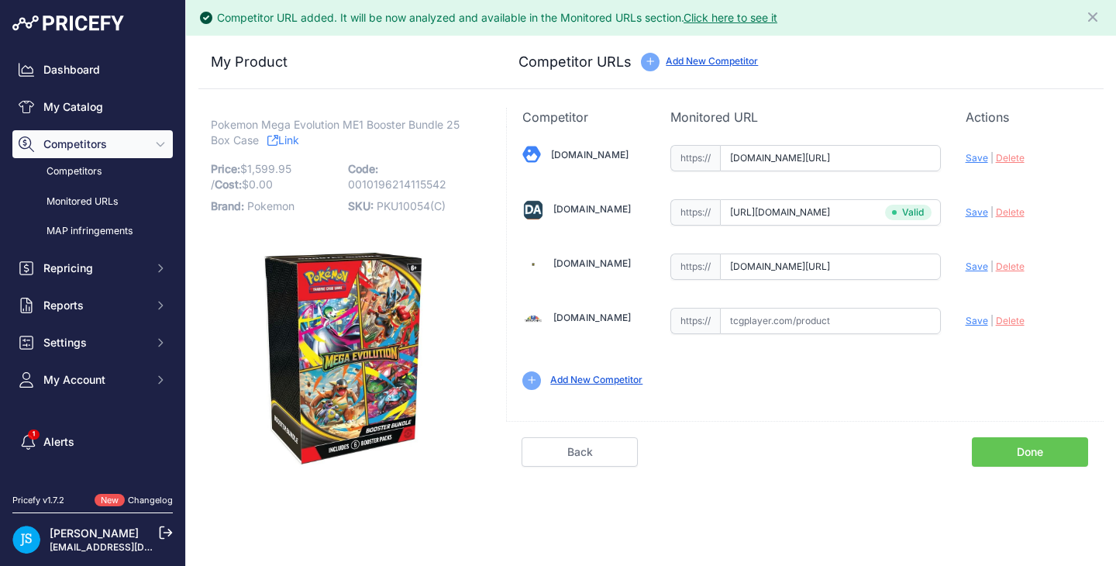
click at [975, 152] on span "Save" at bounding box center [977, 158] width 22 height 12
type input "https://www.blowoutcards.com/pokemon-mega-evolution-booster-bundle-25-box-case.…"
click at [978, 260] on div "Update Profile Save | Delete Analyzing" at bounding box center [1027, 262] width 122 height 24
click at [978, 262] on span "Save" at bounding box center [977, 266] width 22 height 12
type input "https://www.steelcitycollectibles.com/i/pokemon-mega-evolution-me1-booster-bund…"
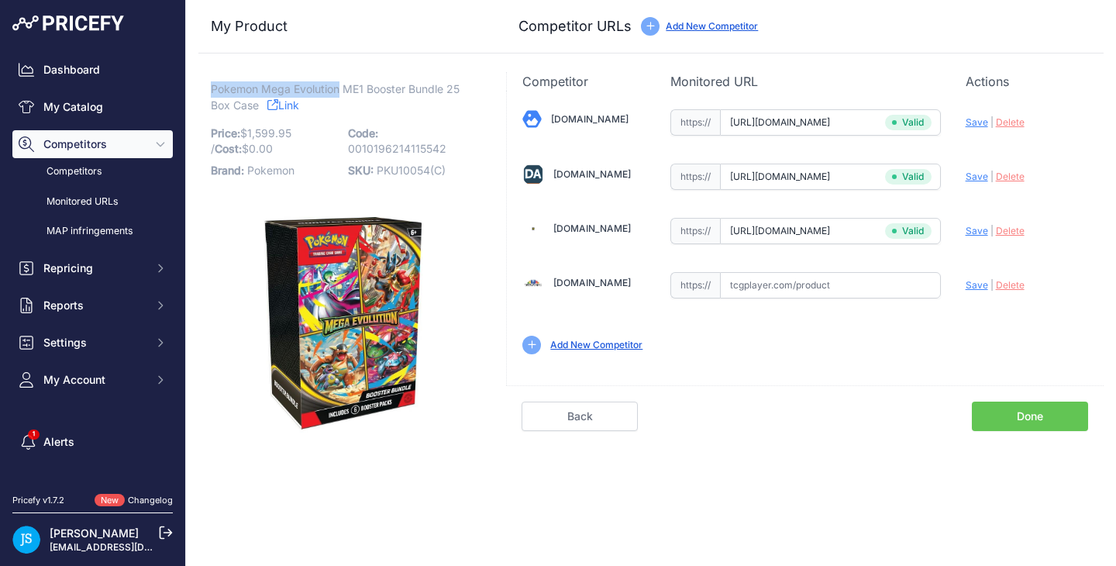
drag, startPoint x: 212, startPoint y: 119, endPoint x: 339, endPoint y: 94, distance: 129.7
click at [339, 94] on span "Pokemon Mega Evolution ME1 Booster Bundle 25 Box Case" at bounding box center [335, 97] width 249 height 36
copy span "Pokemon Mega Evolution"
click at [153, 103] on link "My Catalog" at bounding box center [92, 107] width 160 height 28
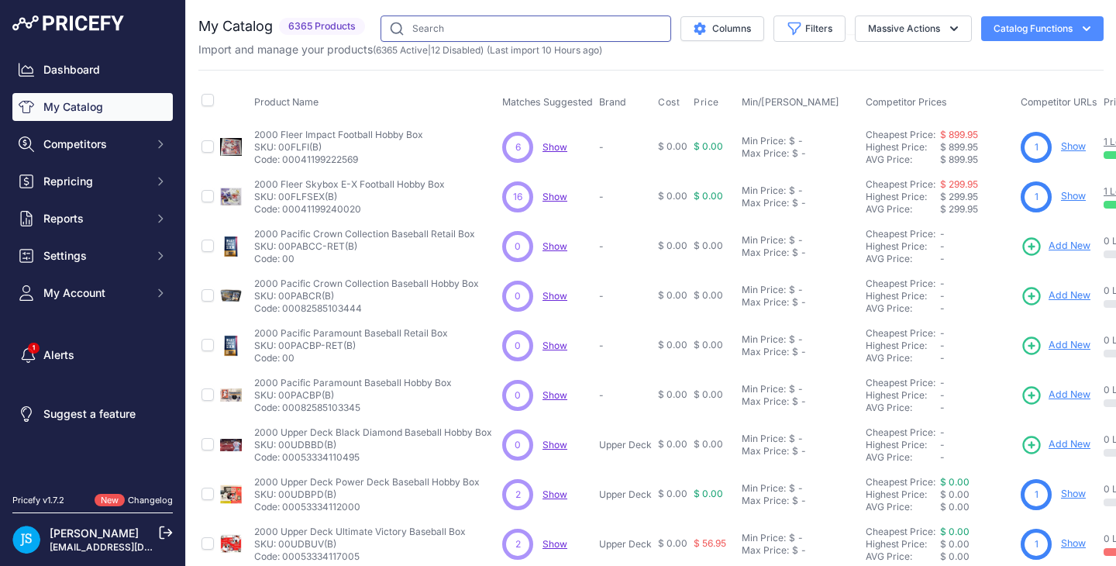
click at [461, 17] on input "text" at bounding box center [526, 29] width 291 height 26
paste input "Pokemon Mega Evolution"
type input "Pokemon Mega Evolution"
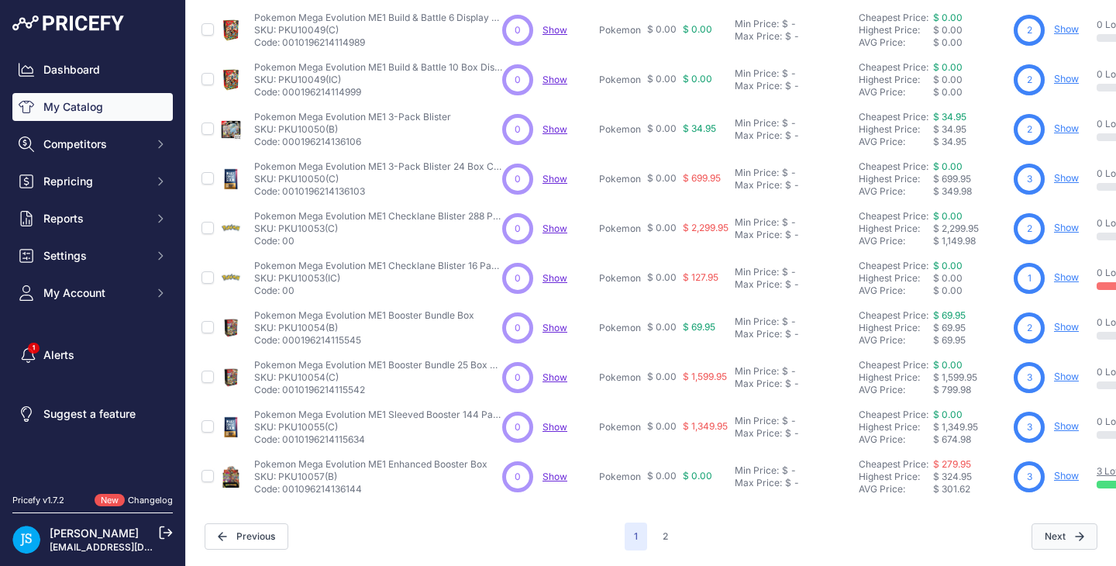
click at [1058, 523] on button "Next" at bounding box center [1065, 536] width 66 height 26
